Goal: Task Accomplishment & Management: Use online tool/utility

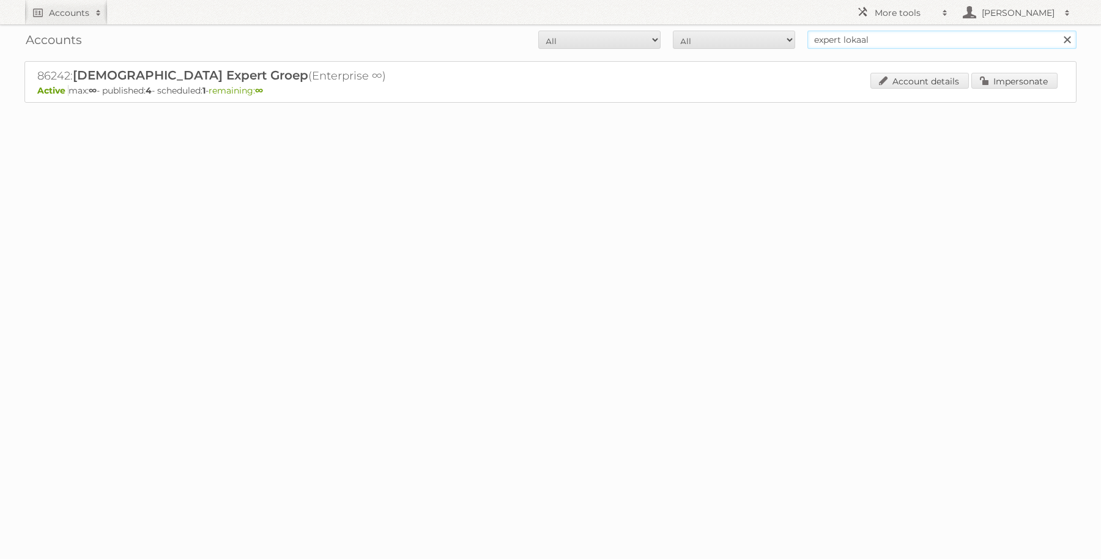
click at [834, 45] on input "expert lokaal" at bounding box center [942, 40] width 269 height 18
type input "c"
type input "ici paris xl"
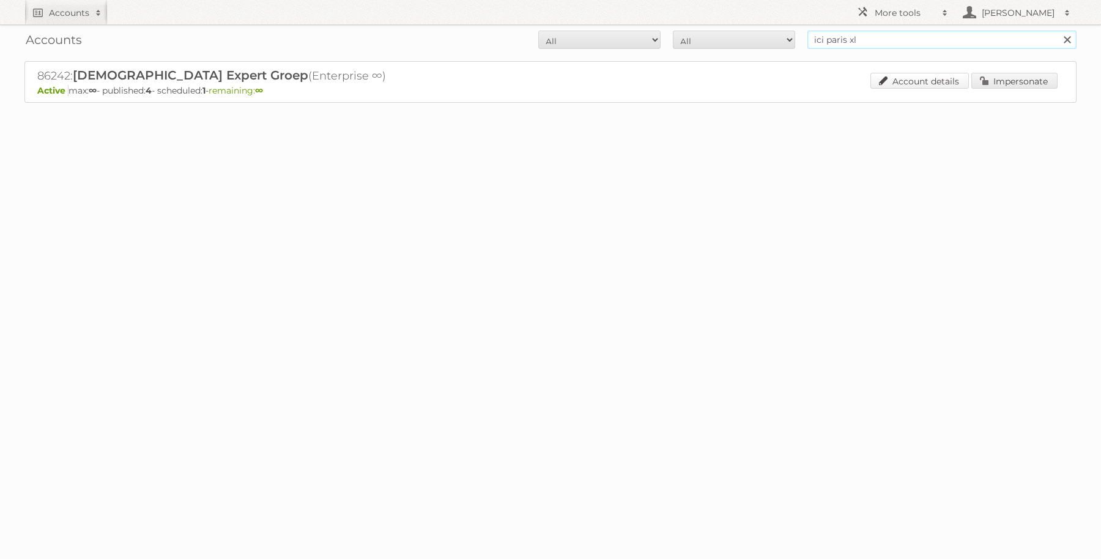
click at [1058, 31] on input "Search" at bounding box center [1067, 40] width 18 height 18
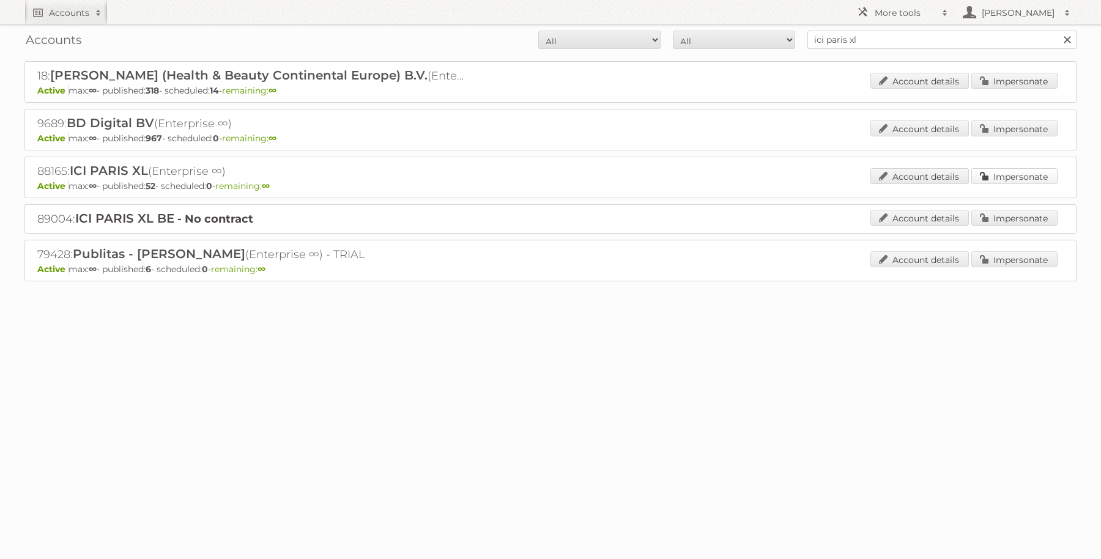
click at [1002, 176] on link "Impersonate" at bounding box center [1015, 176] width 86 height 16
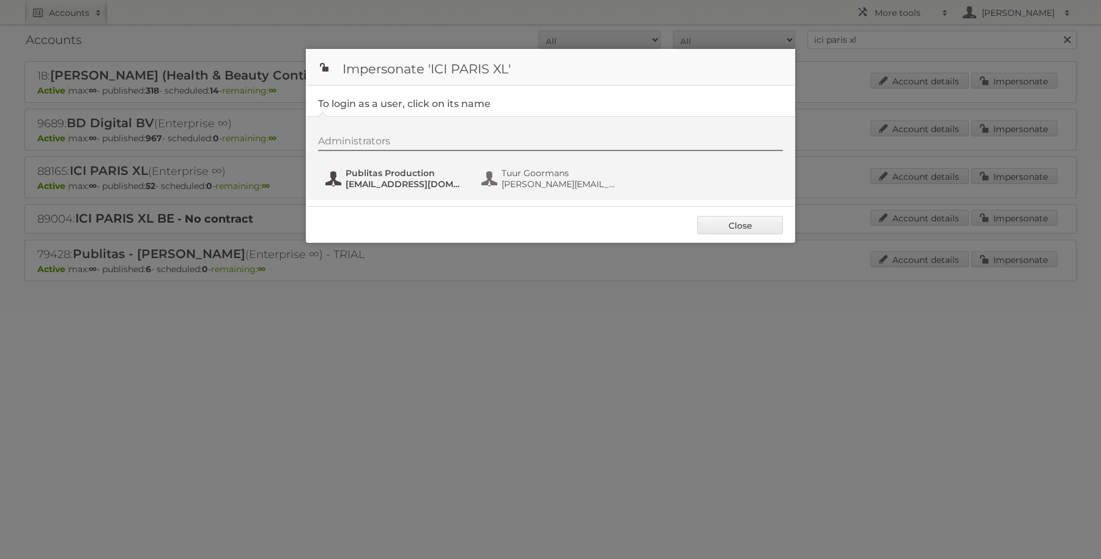
click at [343, 184] on button "Publitas Production [EMAIL_ADDRESS][DOMAIN_NAME]" at bounding box center [396, 178] width 144 height 24
